Goal: Task Accomplishment & Management: Manage account settings

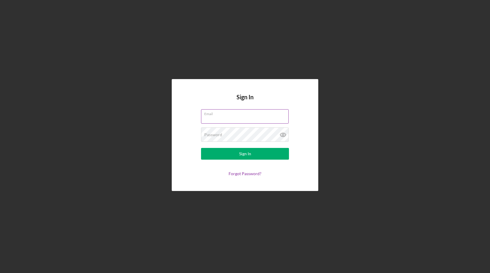
click at [214, 120] on input "Email" at bounding box center [245, 116] width 88 height 14
type input "[EMAIL_ADDRESS][DOMAIN_NAME]"
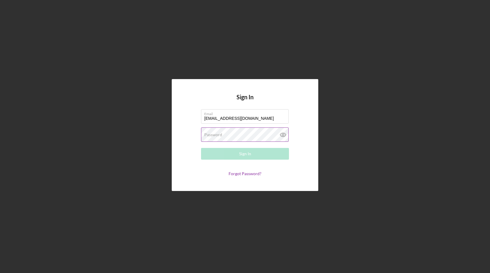
click at [214, 135] on label "Password" at bounding box center [213, 134] width 18 height 5
click at [241, 154] on div "Sign In" at bounding box center [245, 154] width 12 height 12
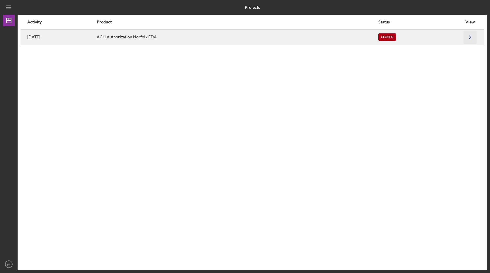
click at [470, 38] on icon "Icon/Navigate" at bounding box center [470, 36] width 13 height 13
